Goal: Check status: Check status

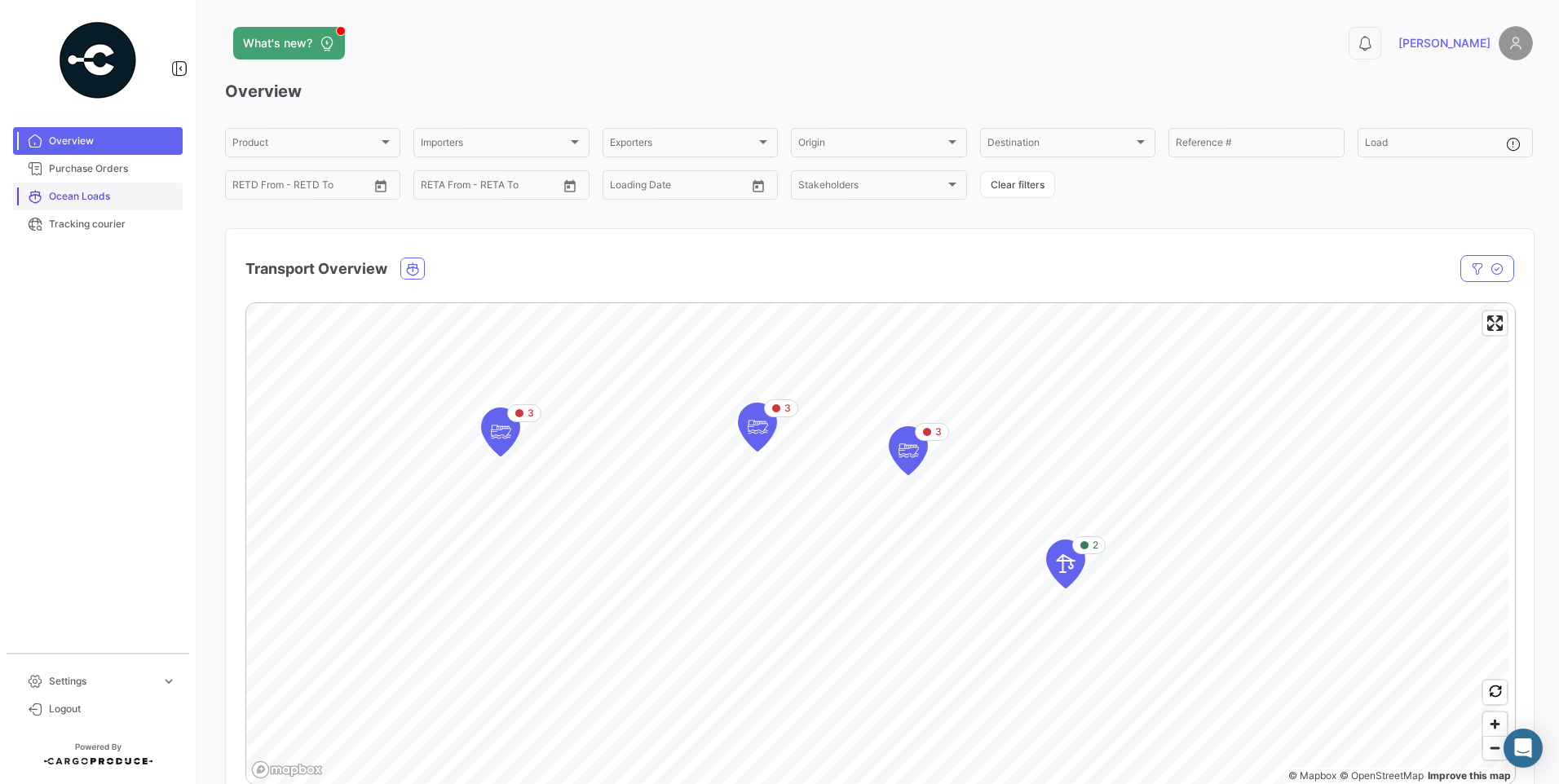
click at [98, 200] on span "Ocean Loads" at bounding box center [113, 196] width 128 height 15
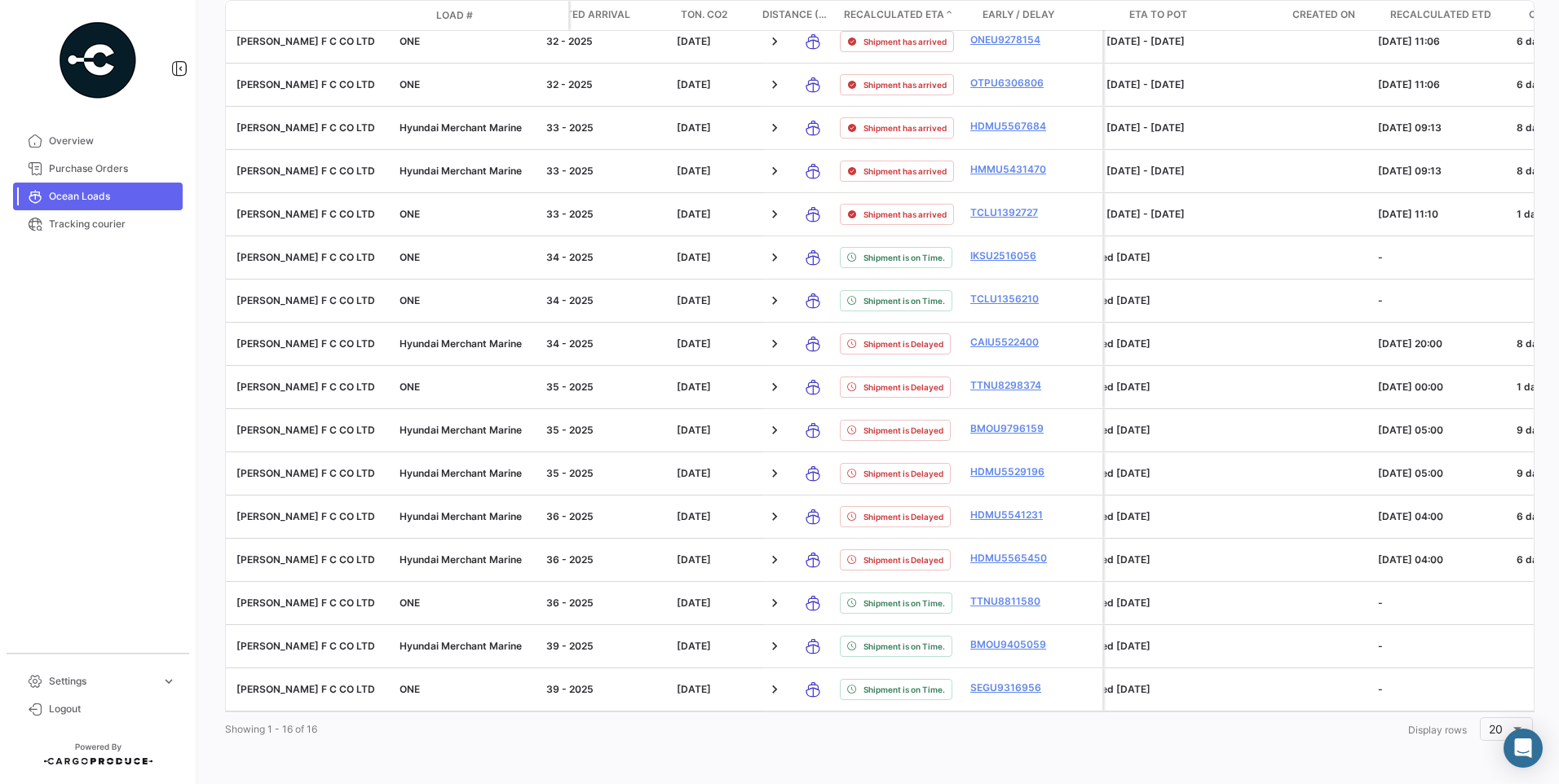
scroll to position [0, 1210]
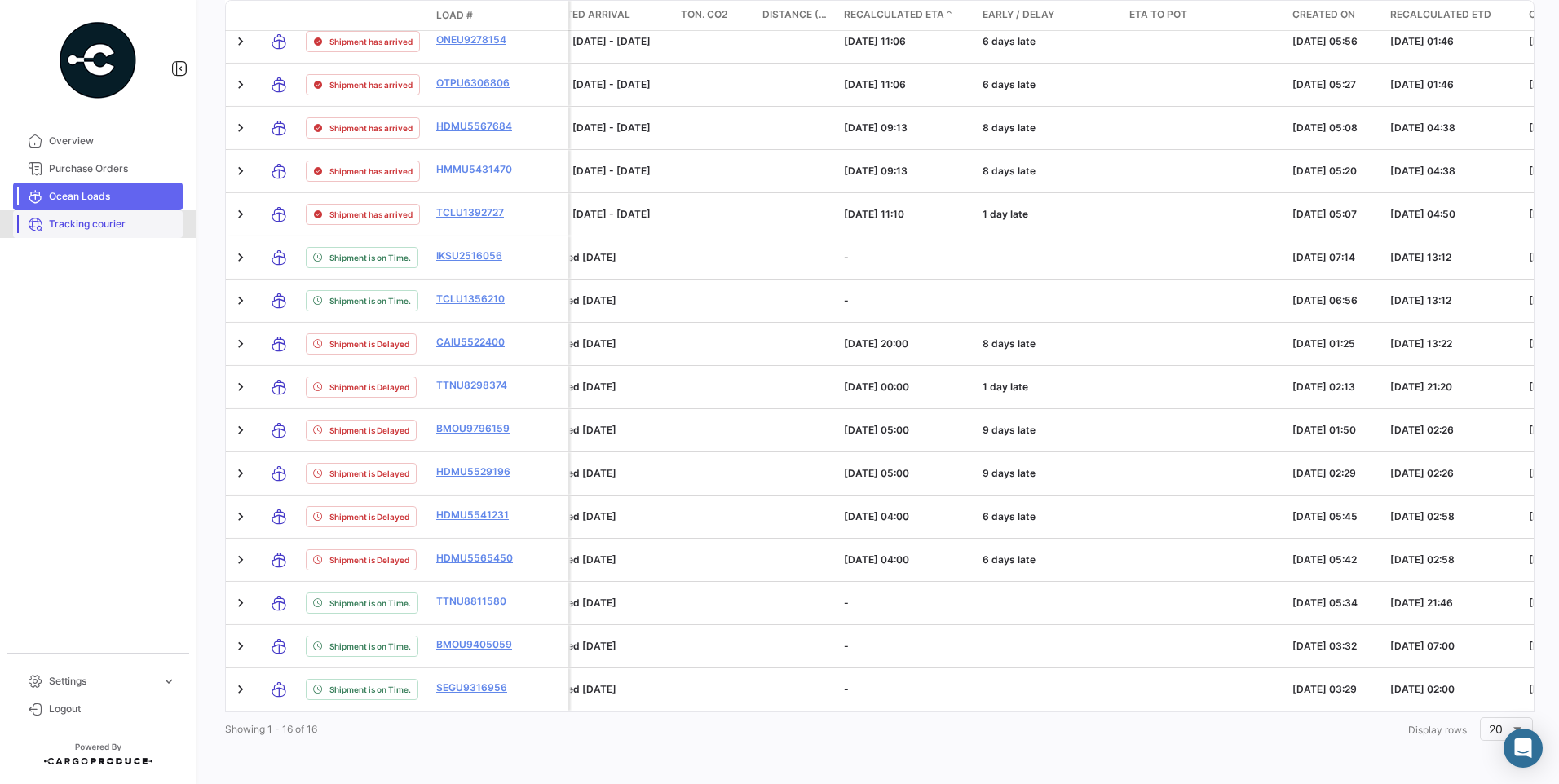
click at [89, 233] on link "Tracking courier" at bounding box center [98, 224] width 169 height 28
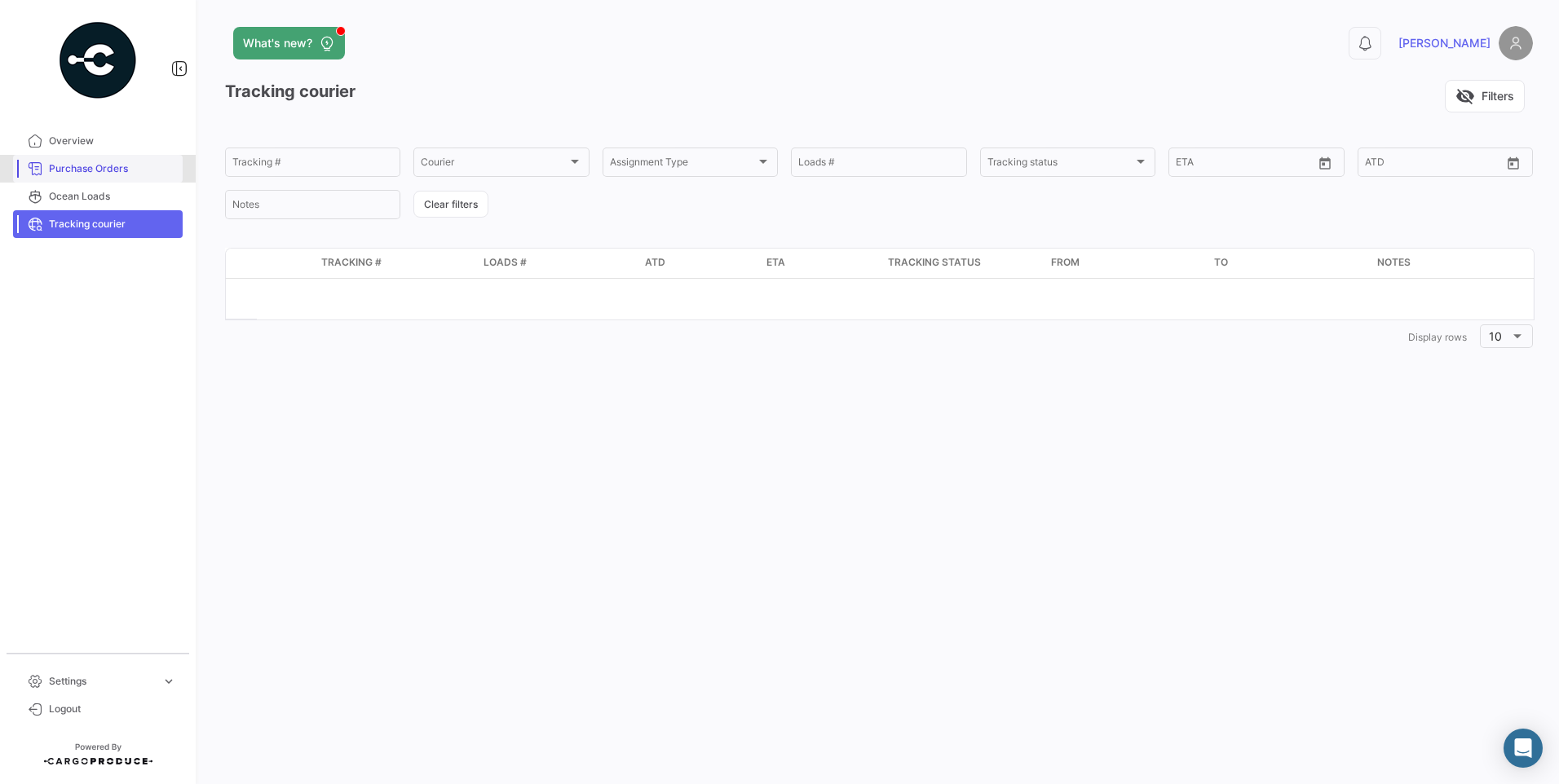
click at [86, 156] on link "Purchase Orders" at bounding box center [98, 168] width 169 height 28
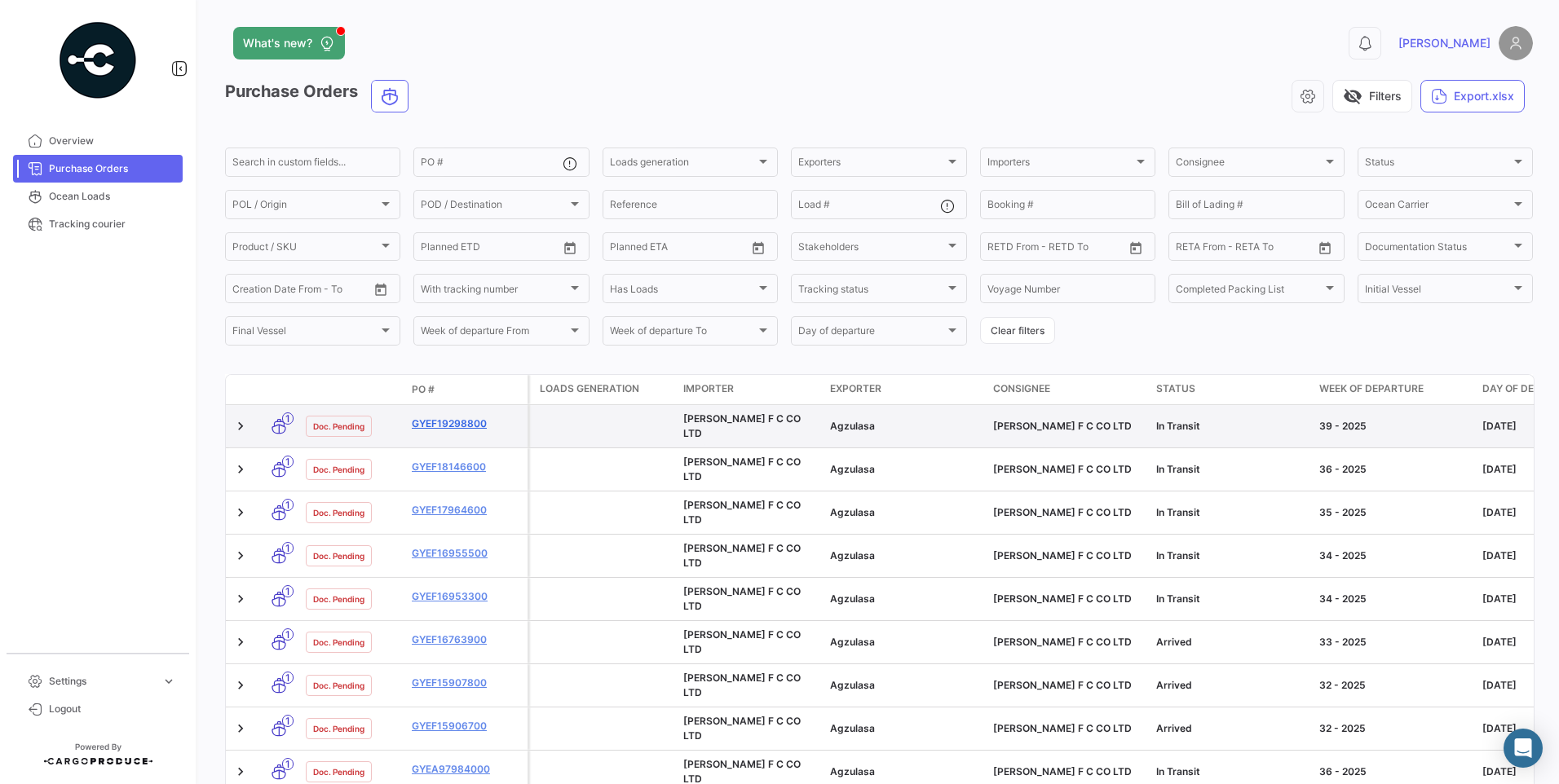
click at [448, 419] on link "GYEF19298800" at bounding box center [466, 423] width 109 height 15
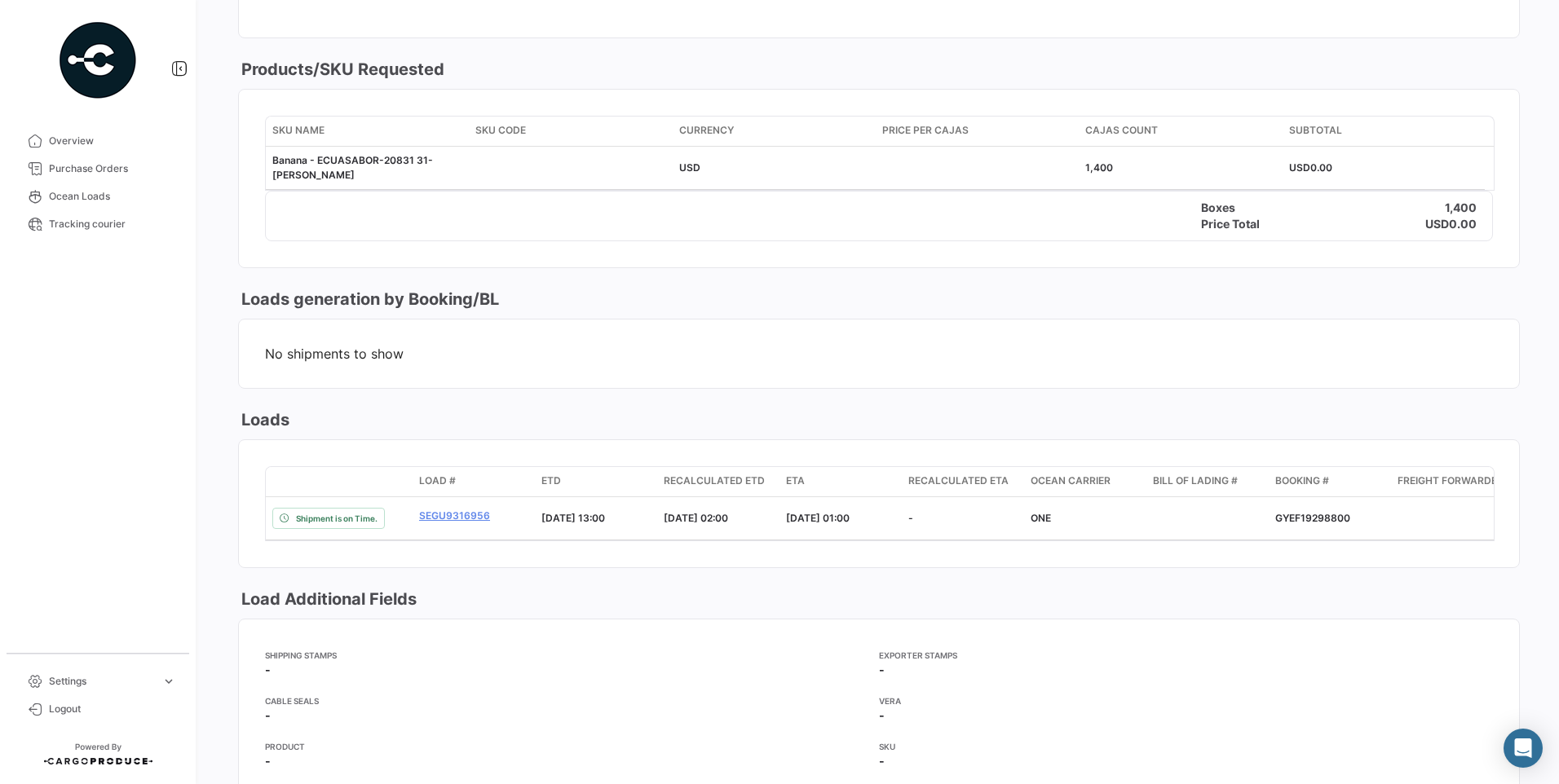
scroll to position [815, 0]
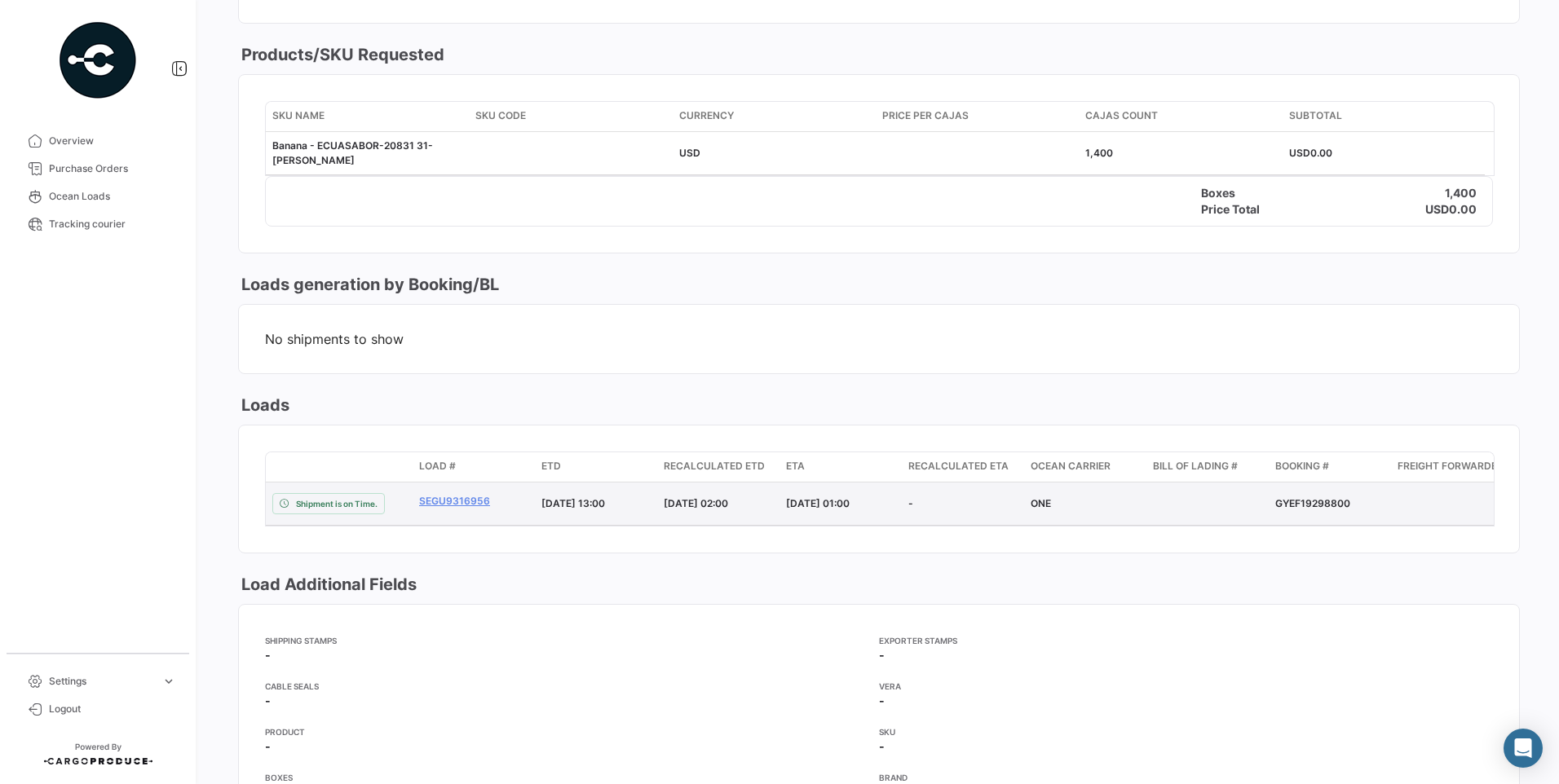
drag, startPoint x: 1275, startPoint y: 506, endPoint x: 1349, endPoint y: 505, distance: 74.0
click at [1349, 505] on div "GYEF19298800" at bounding box center [1329, 504] width 109 height 15
copy div "GYEF19298800"
drag, startPoint x: 415, startPoint y: 503, endPoint x: 486, endPoint y: 504, distance: 71.0
click at [486, 504] on datatable-body-cell "SEGU9316956" at bounding box center [473, 504] width 122 height 43
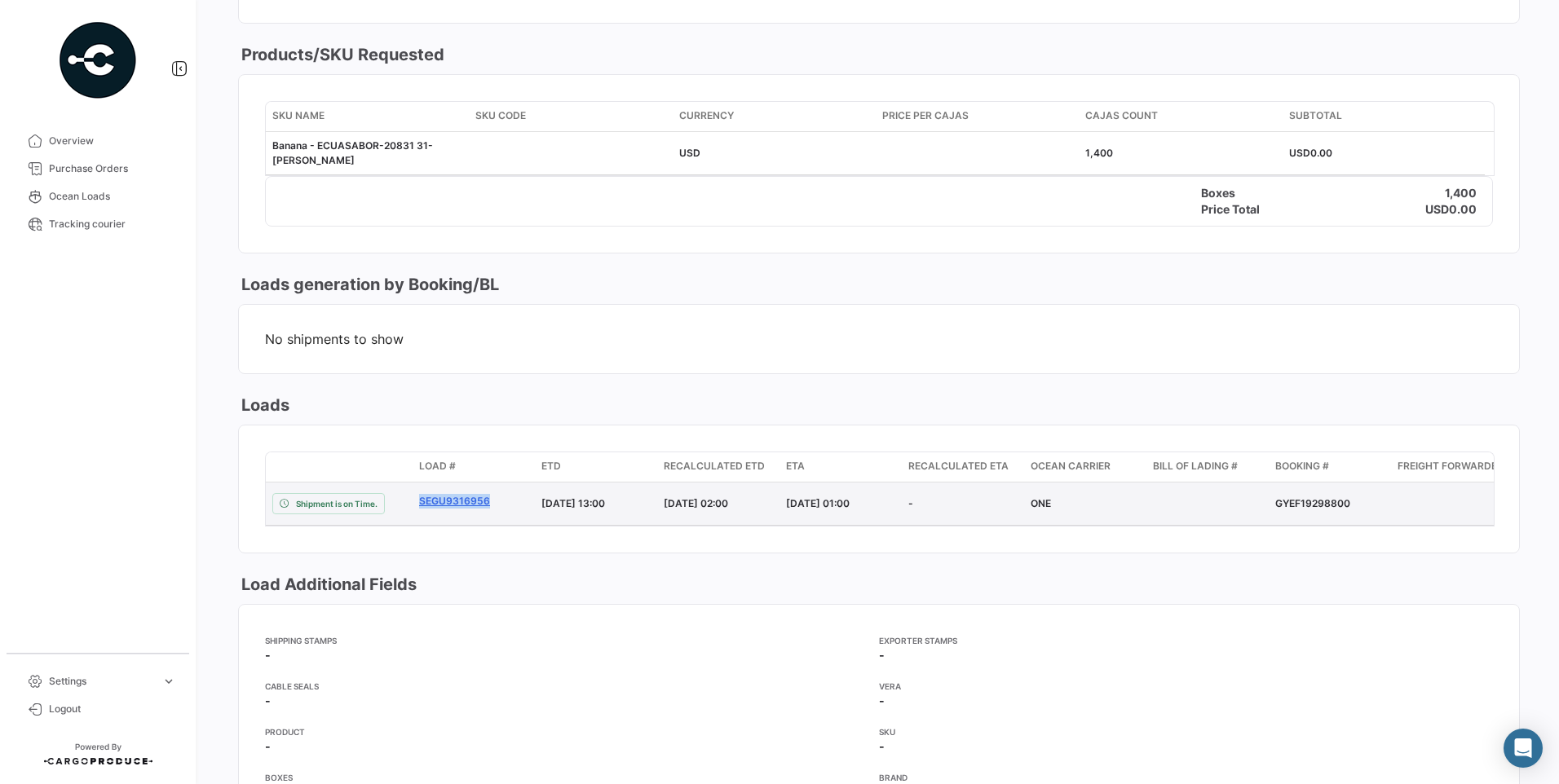
copy link "SEGU9316956"
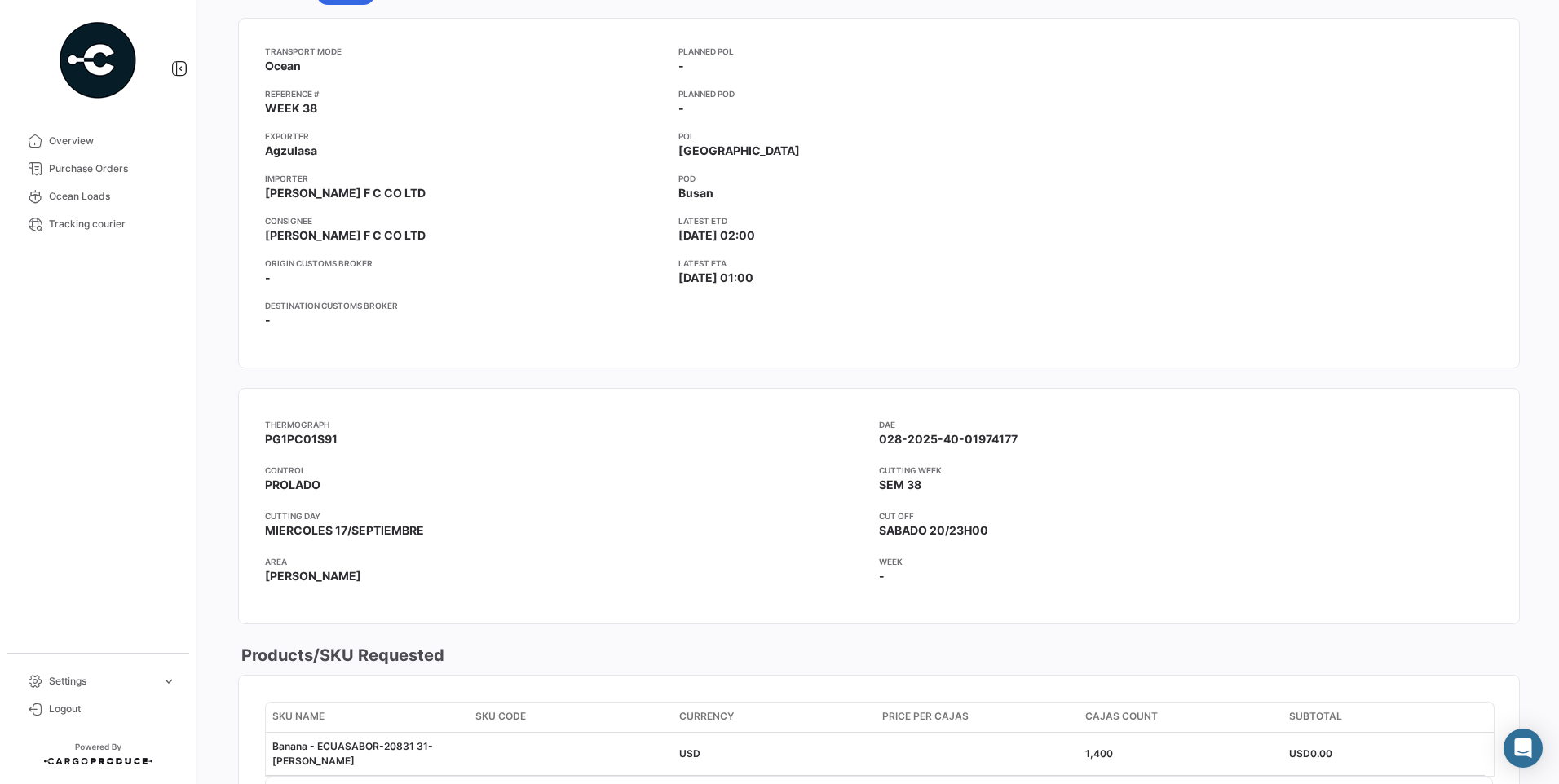
scroll to position [137, 0]
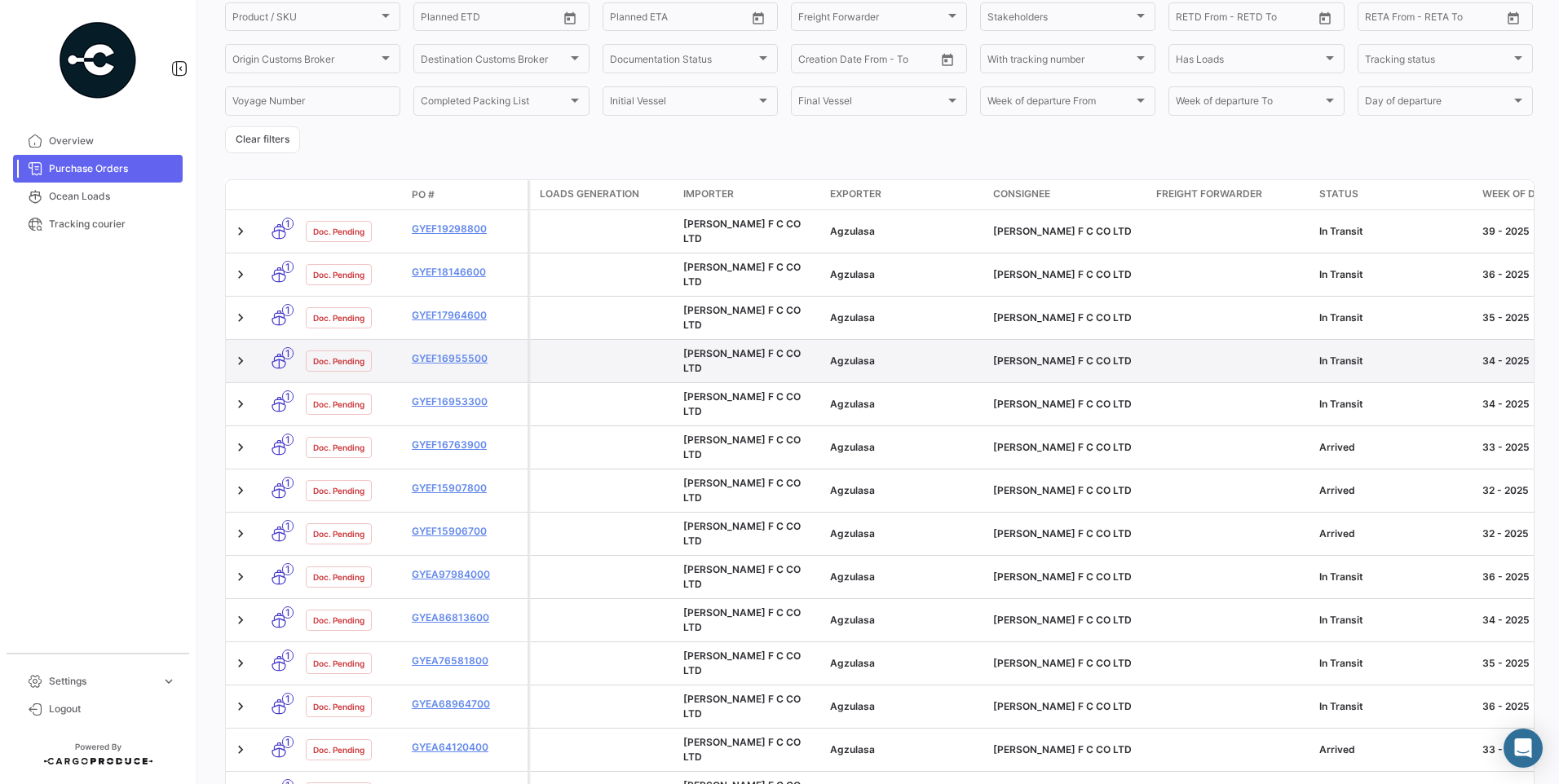
scroll to position [327, 0]
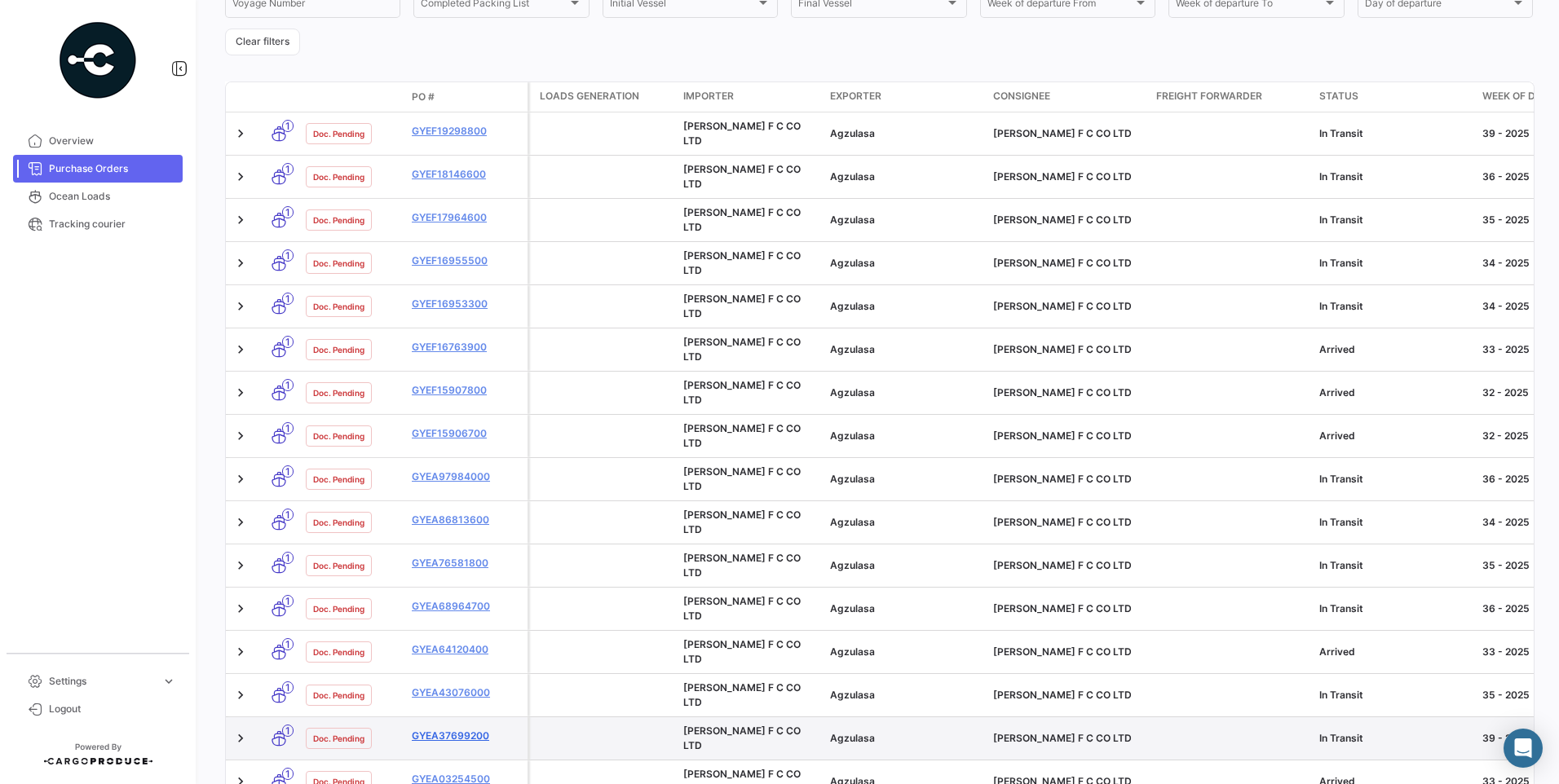
click at [460, 729] on link "GYEA37699200" at bounding box center [466, 736] width 109 height 15
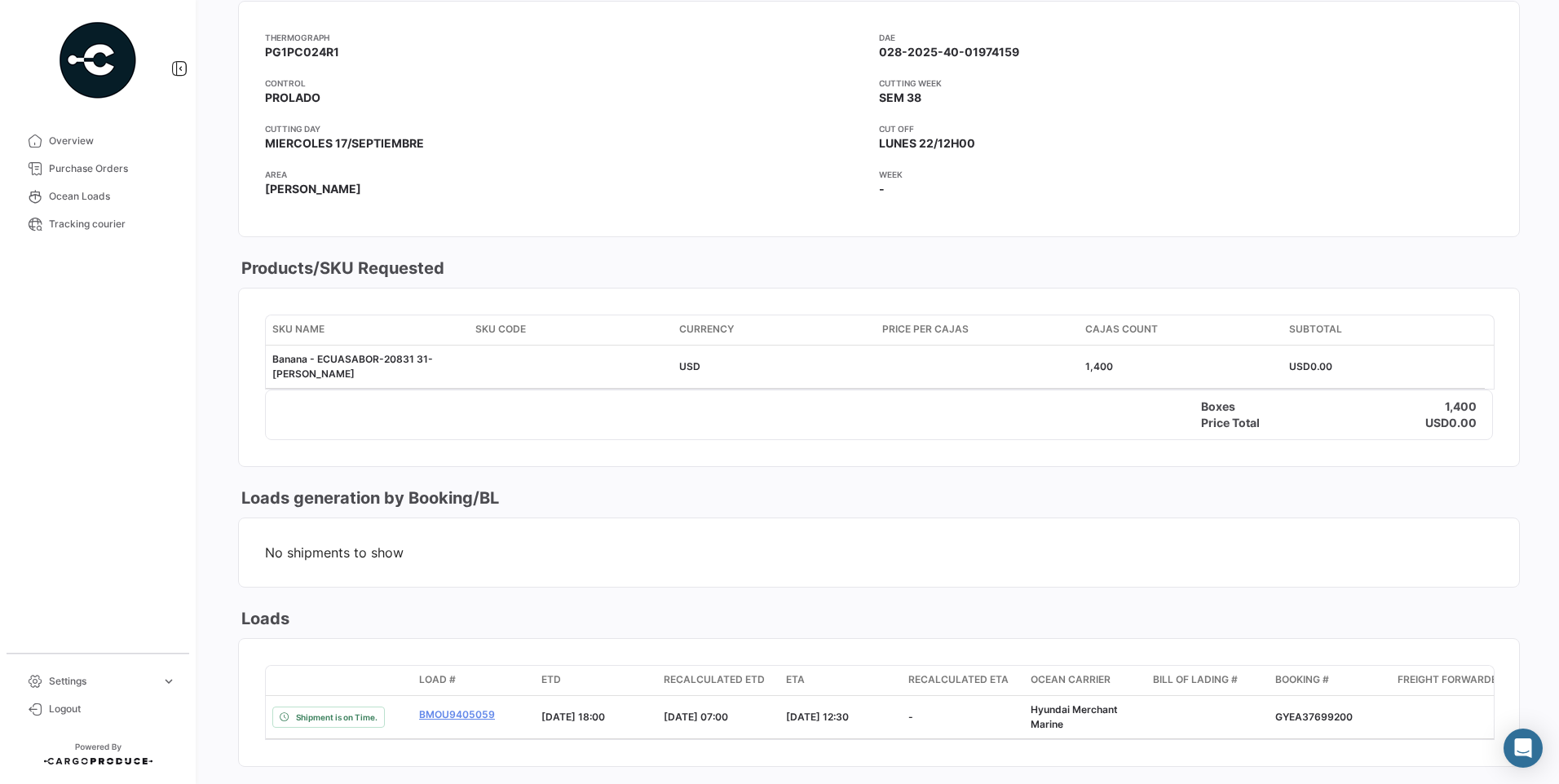
scroll to position [897, 0]
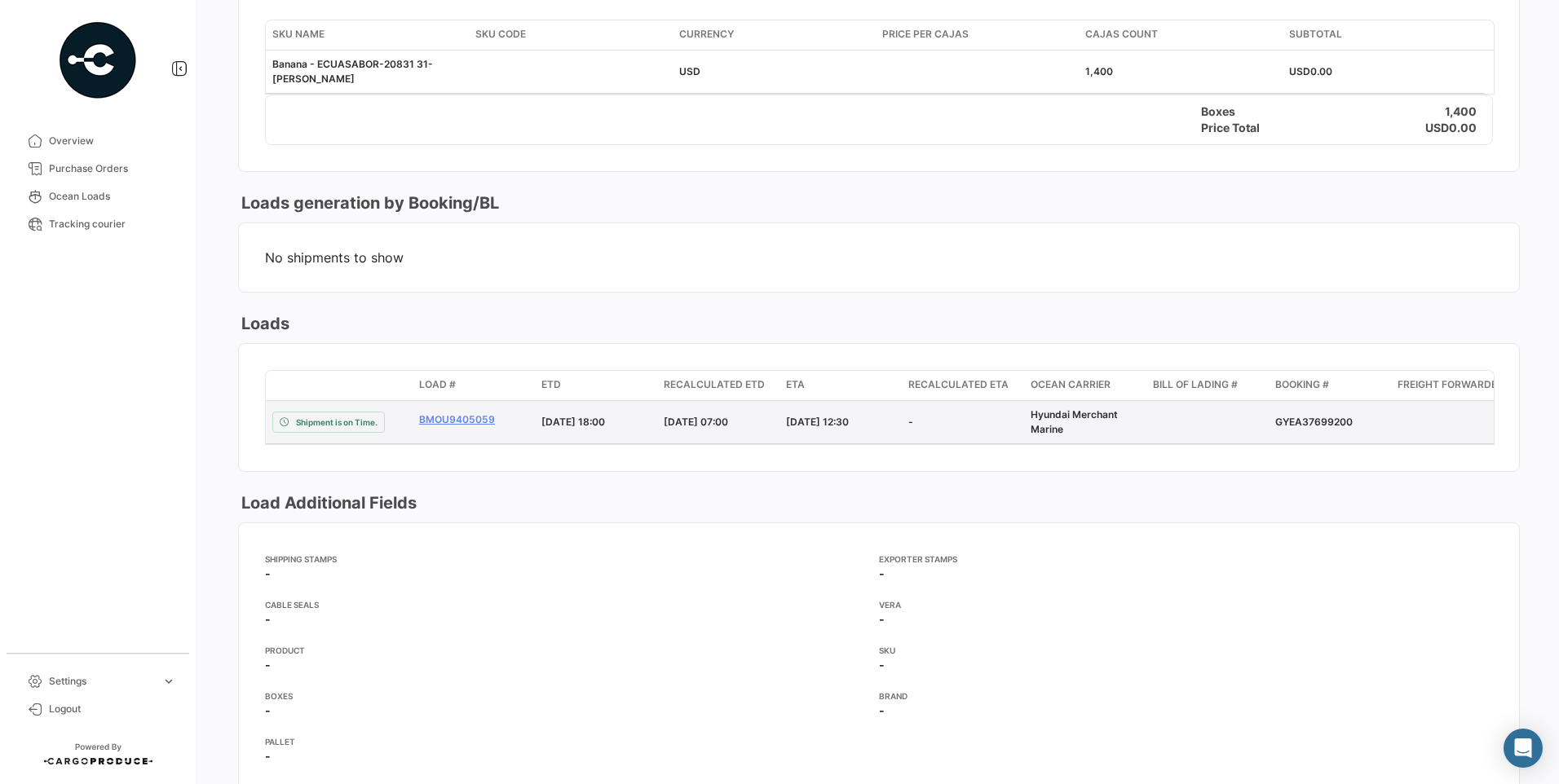
drag, startPoint x: 1277, startPoint y: 424, endPoint x: 1349, endPoint y: 423, distance: 72.0
click at [1349, 423] on div "GYEA37699200" at bounding box center [1329, 422] width 109 height 15
copy div "GYEA37699200"
drag, startPoint x: 413, startPoint y: 422, endPoint x: 492, endPoint y: 422, distance: 79.0
click at [492, 422] on datatable-body-cell "BMOU9405059" at bounding box center [473, 422] width 122 height 43
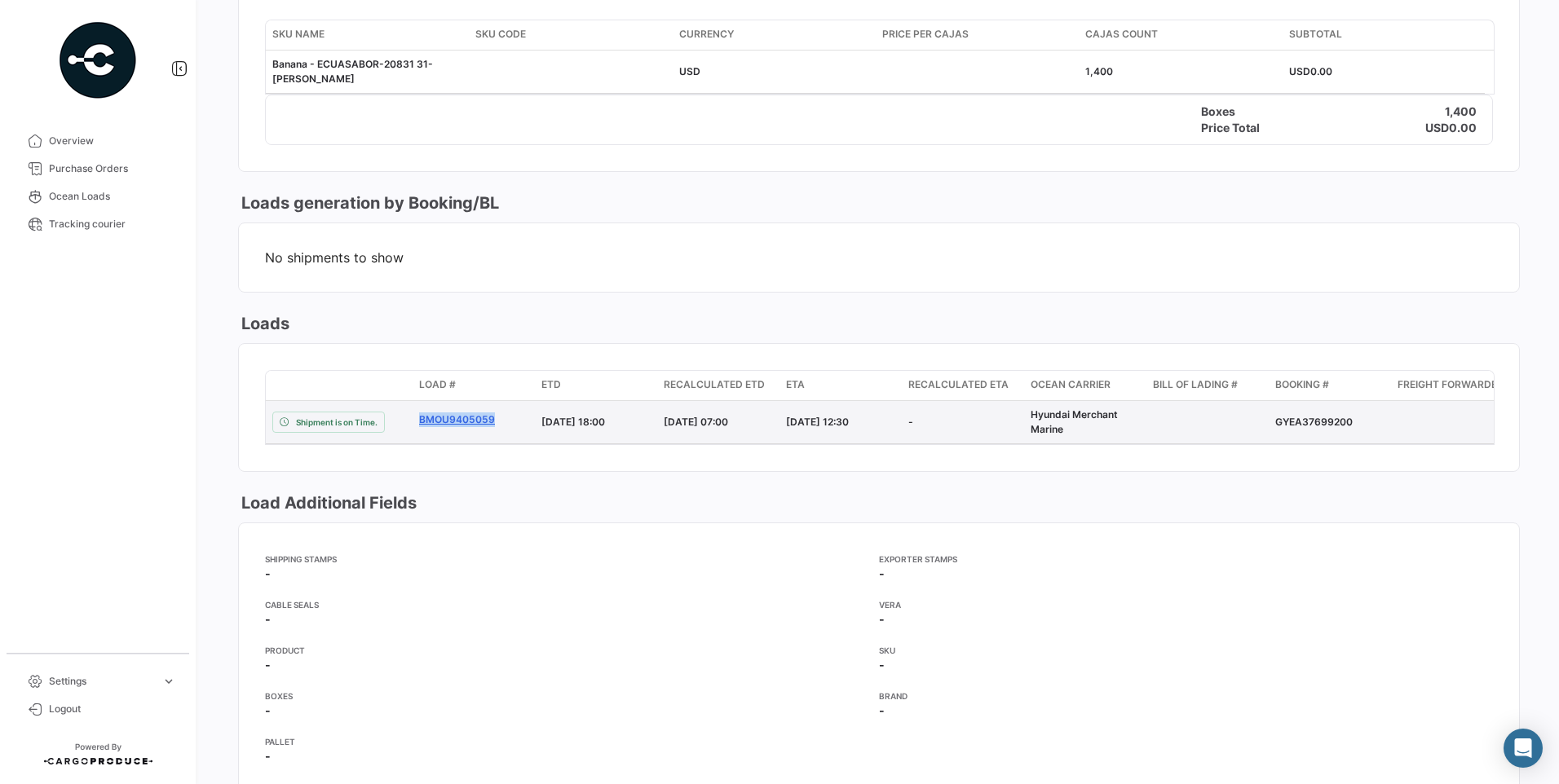
copy link "BMOU9405059"
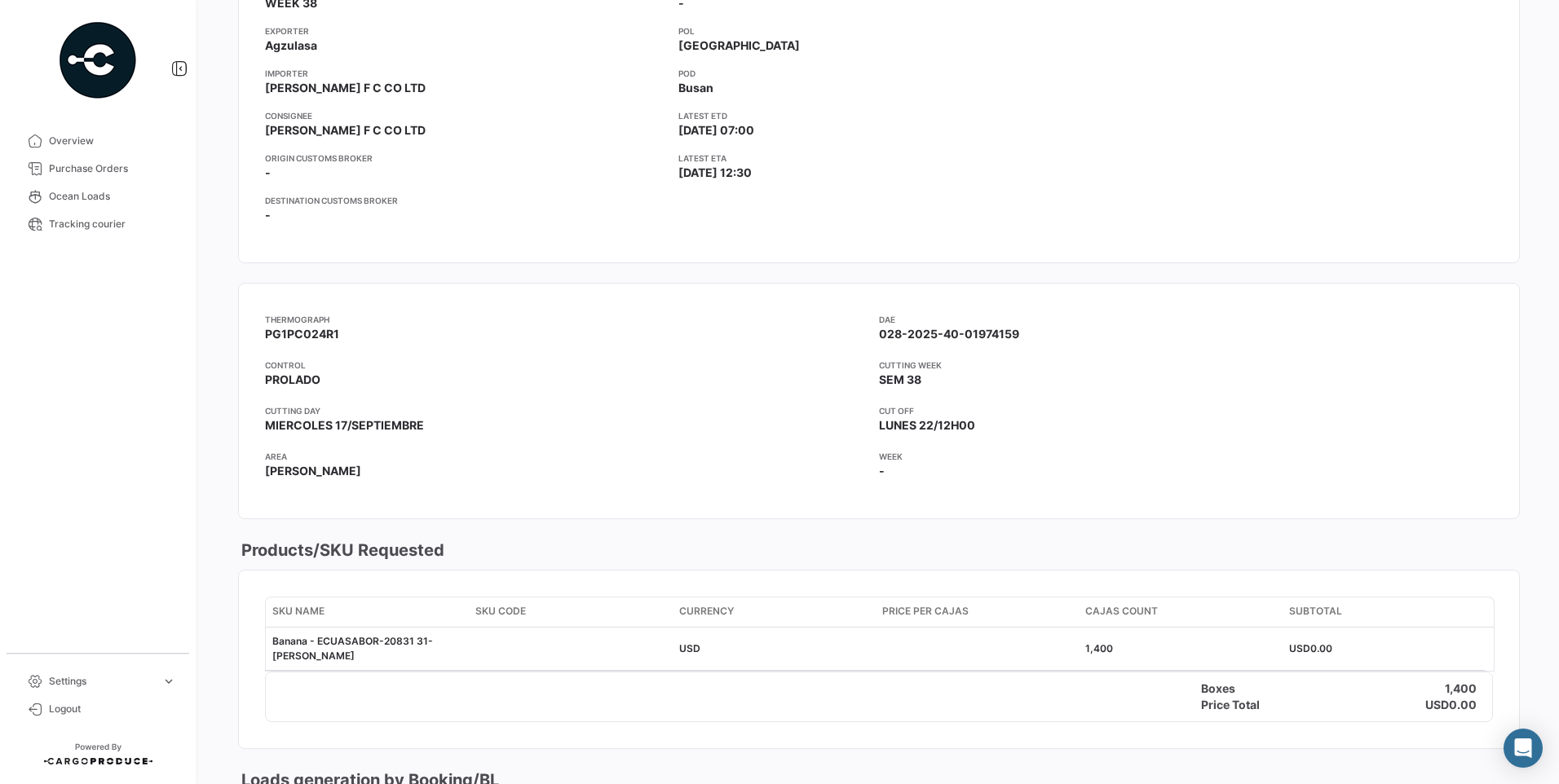
scroll to position [0, 0]
